Goal: Task Accomplishment & Management: Use online tool/utility

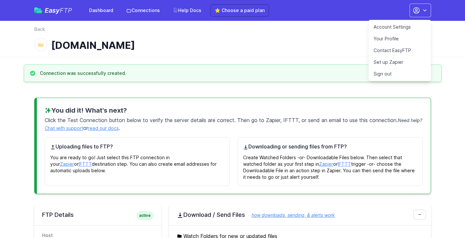
scroll to position [215, 0]
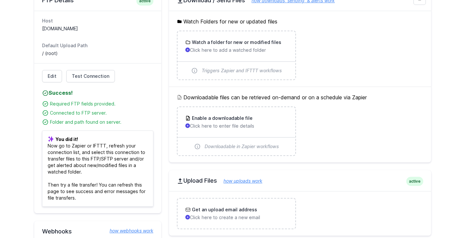
click at [247, 43] on h3 "Watch a folder for new or modified files" at bounding box center [235, 42] width 91 height 7
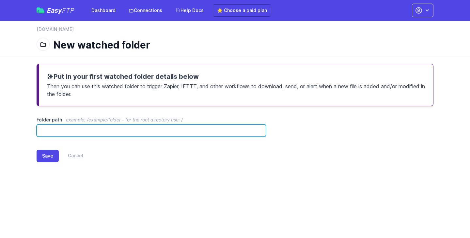
click at [124, 128] on input "Folder path example: /example/folder - for the root directory use: /" at bounding box center [151, 131] width 229 height 12
click at [108, 133] on input "Folder path example: /example/folder - for the root directory use: /" at bounding box center [151, 131] width 229 height 12
type input "*"
click at [62, 129] on input "Folder path example: /example/folder - for the root directory use: /" at bounding box center [151, 131] width 229 height 12
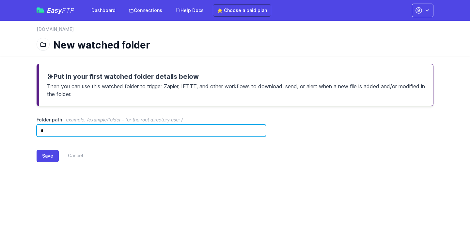
type input "*"
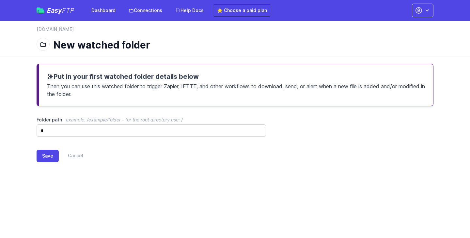
click at [110, 161] on div "Save Cancel" at bounding box center [235, 156] width 397 height 12
click at [44, 159] on button "Save" at bounding box center [48, 156] width 22 height 12
